Goal: Information Seeking & Learning: Learn about a topic

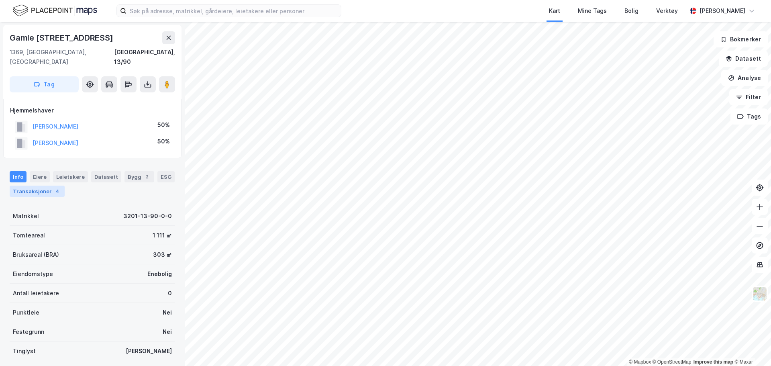
click at [53, 187] on div "4" at bounding box center [57, 191] width 8 height 8
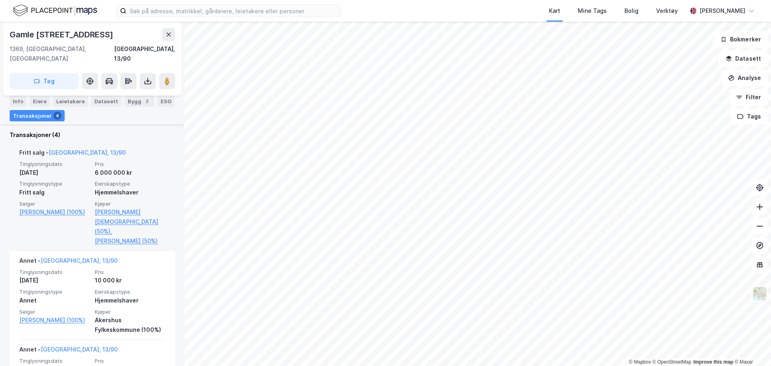
scroll to position [247, 0]
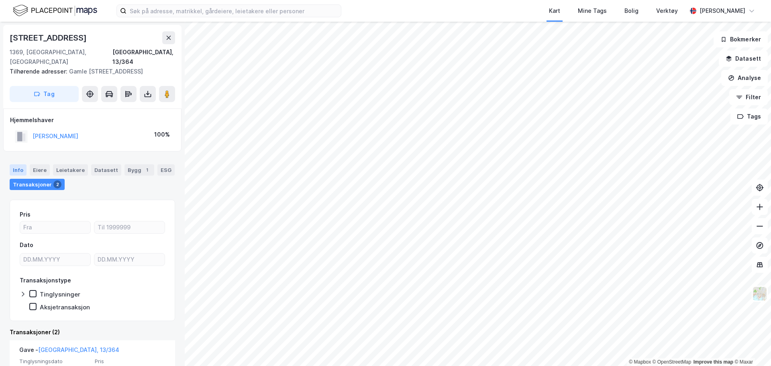
click at [18, 164] on div "Info" at bounding box center [18, 169] width 17 height 11
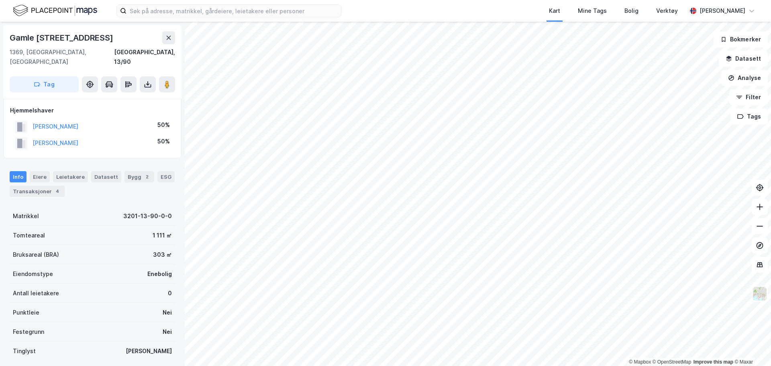
scroll to position [0, 0]
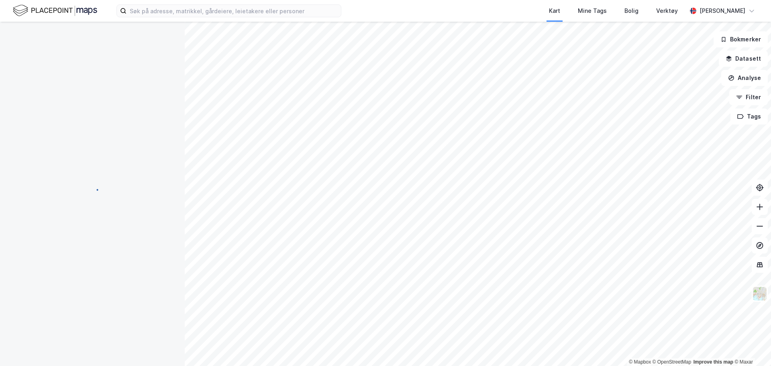
scroll to position [0, 0]
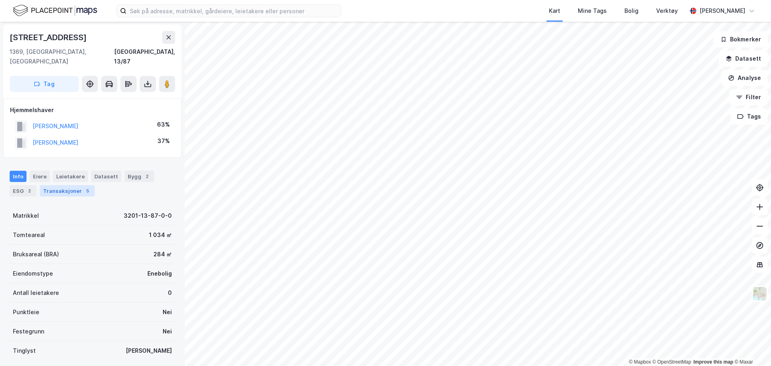
click at [54, 185] on div "Transaksjoner 5" at bounding box center [67, 190] width 55 height 11
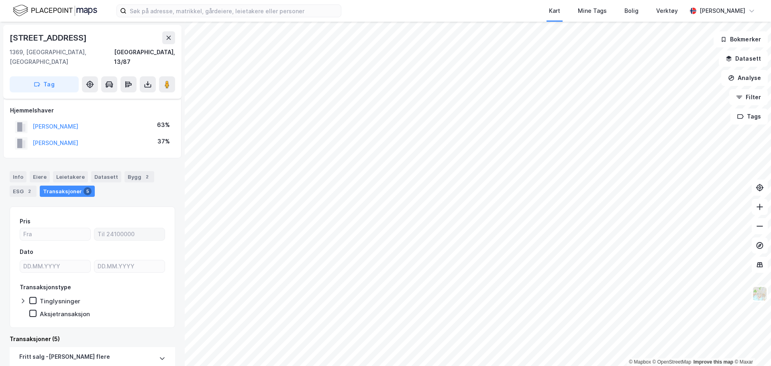
scroll to position [80, 0]
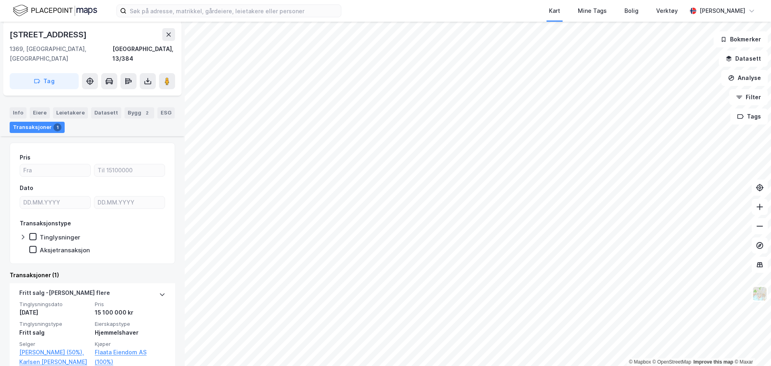
scroll to position [104, 0]
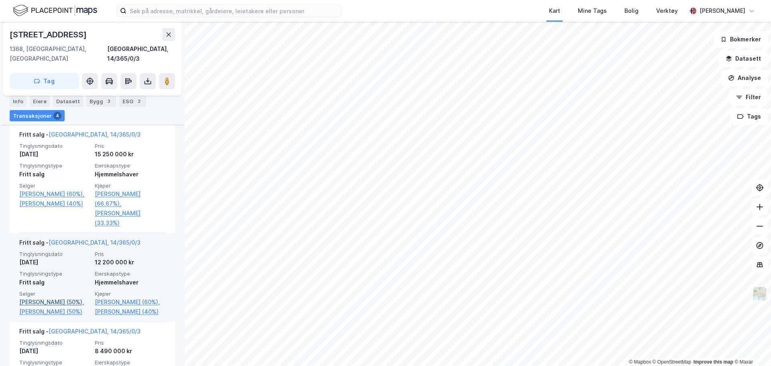
scroll to position [452, 0]
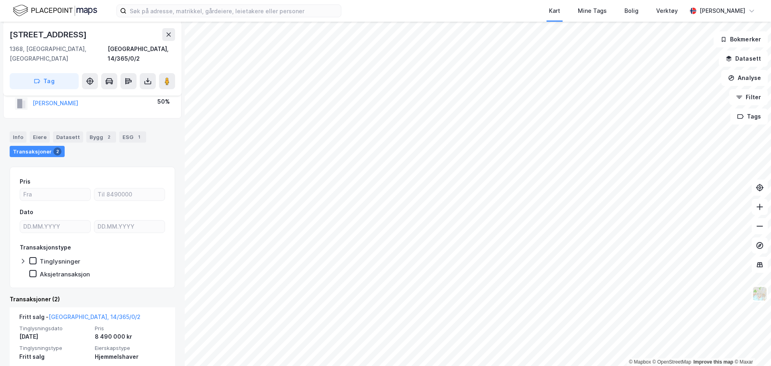
scroll to position [141, 0]
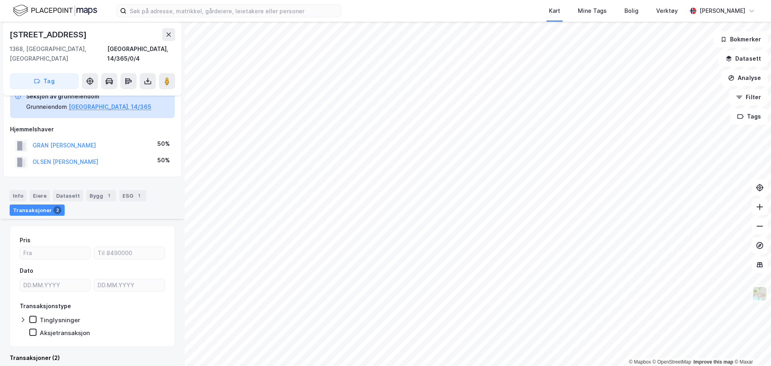
scroll to position [181, 0]
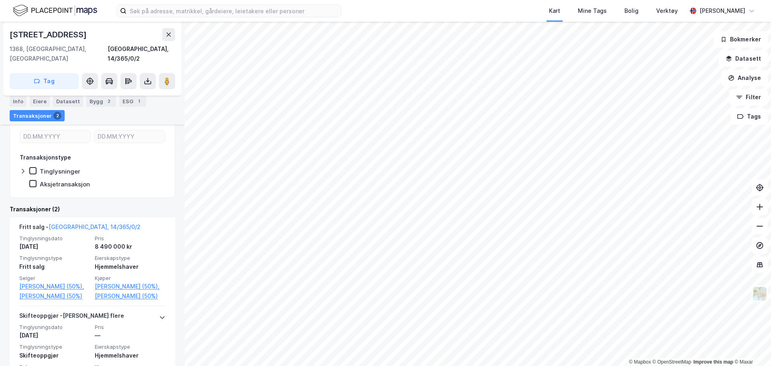
scroll to position [221, 0]
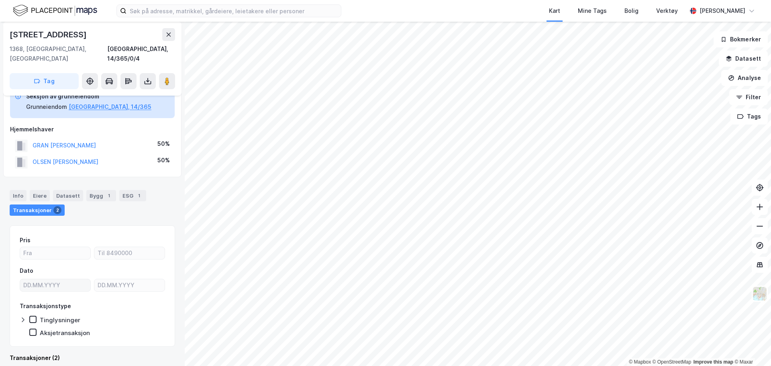
scroll to position [181, 0]
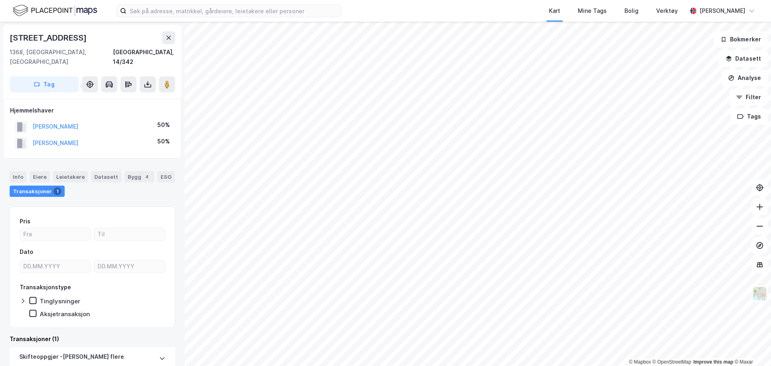
click at [403, 366] on html "Kart Mine Tags Bolig Verktøy [PERSON_NAME] © Mapbox © OpenStreetMap Improve thi…" at bounding box center [385, 183] width 771 height 366
click at [360, 366] on html "Kart Mine Tags Bolig Verktøy [PERSON_NAME] © Mapbox © OpenStreetMap Improve thi…" at bounding box center [385, 183] width 771 height 366
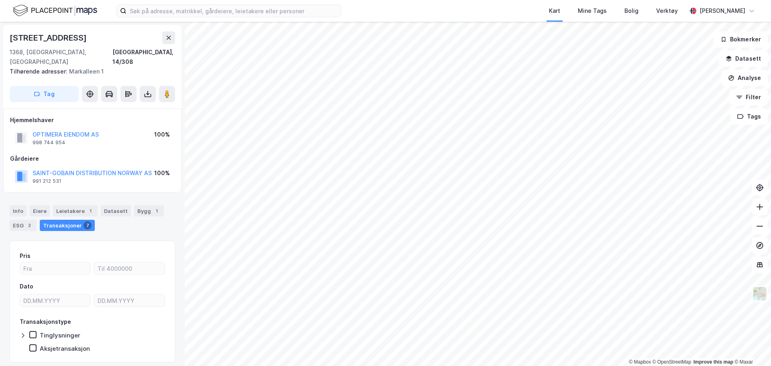
scroll to position [0, 0]
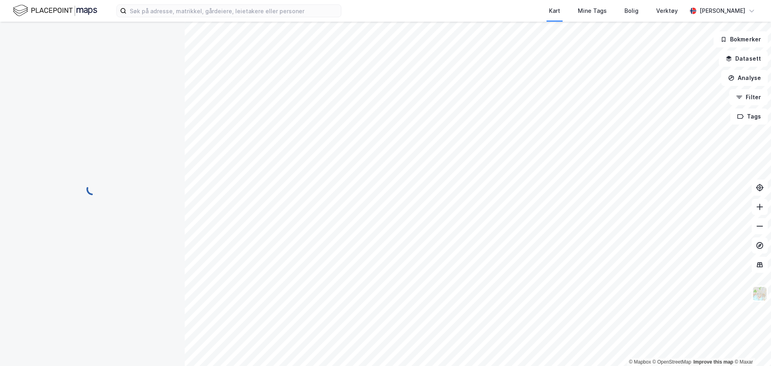
scroll to position [0, 0]
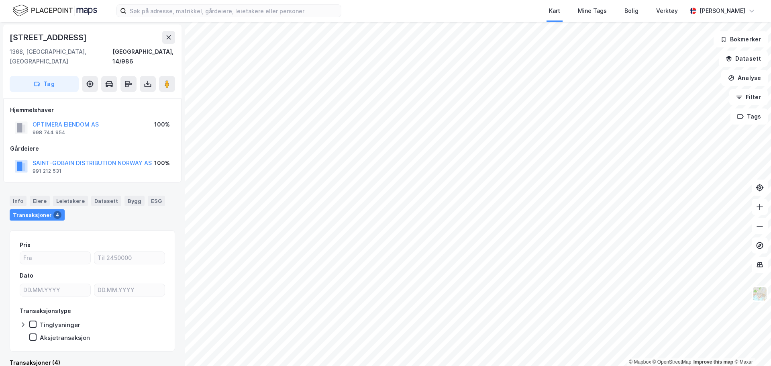
scroll to position [0, 0]
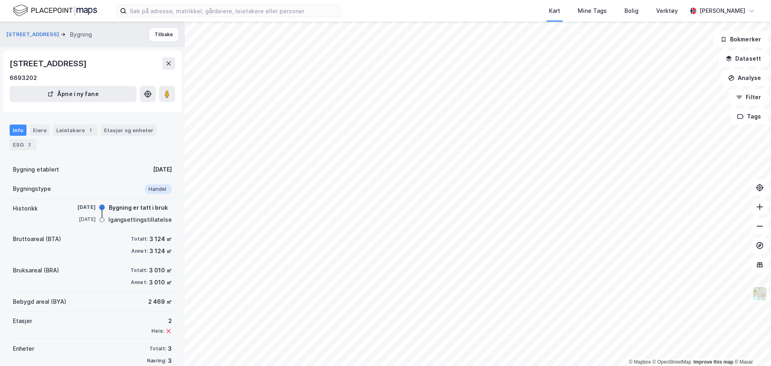
scroll to position [0, 0]
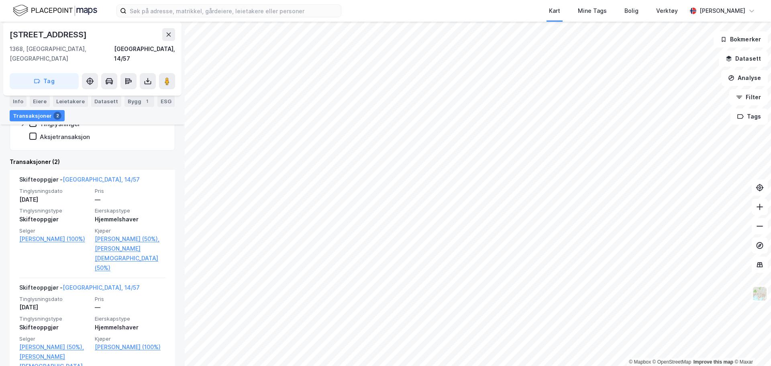
scroll to position [161, 0]
